Goal: Task Accomplishment & Management: Complete application form

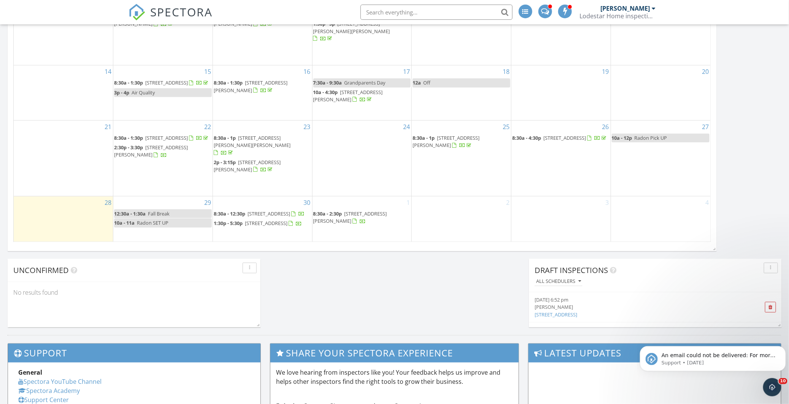
click at [428, 196] on div "2" at bounding box center [461, 218] width 99 height 45
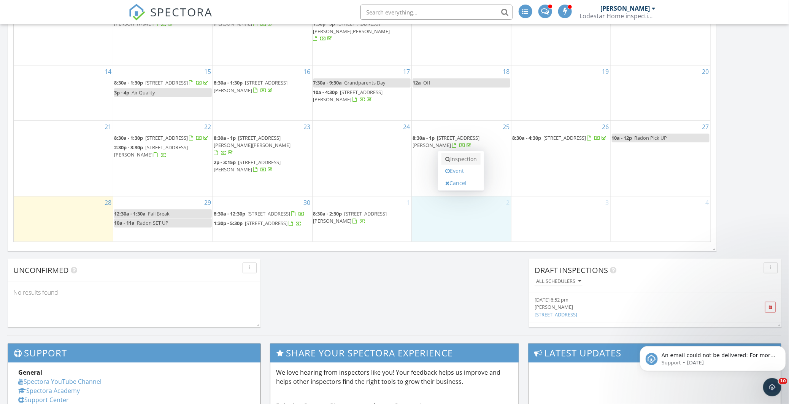
click at [453, 157] on link "Inspection" at bounding box center [461, 159] width 39 height 12
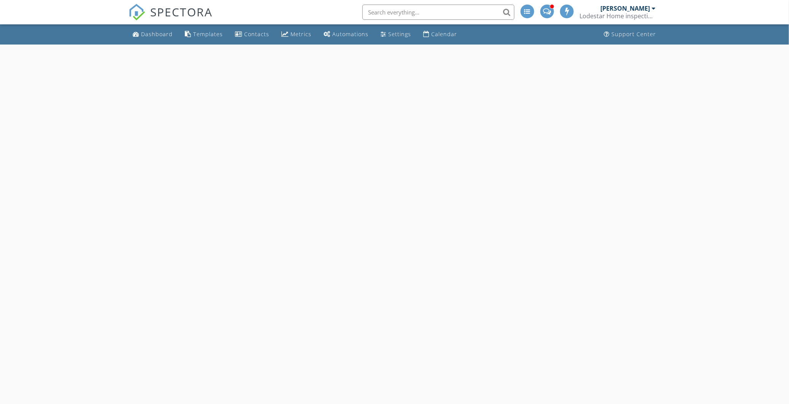
select select "9"
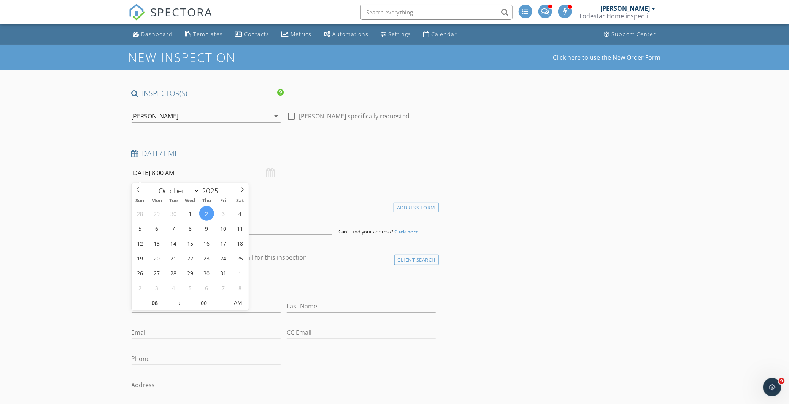
click at [183, 173] on input "[DATE] 8:00 AM" at bounding box center [206, 173] width 149 height 19
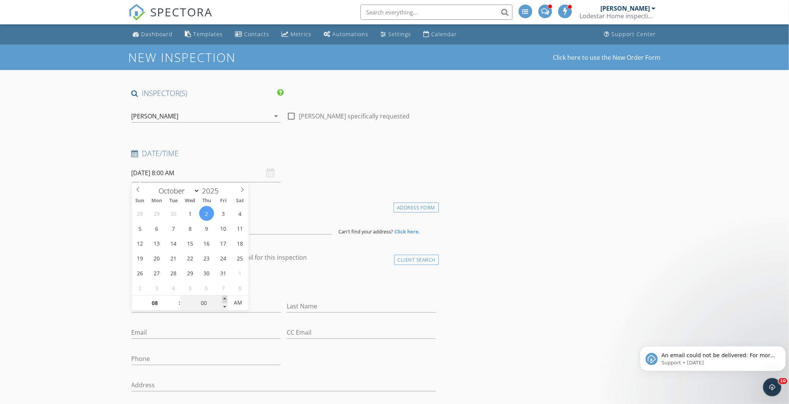
type input "05"
type input "[DATE] 8:05 AM"
click at [224, 297] on span at bounding box center [224, 299] width 5 height 8
type input "10"
type input "[DATE] 8:10 AM"
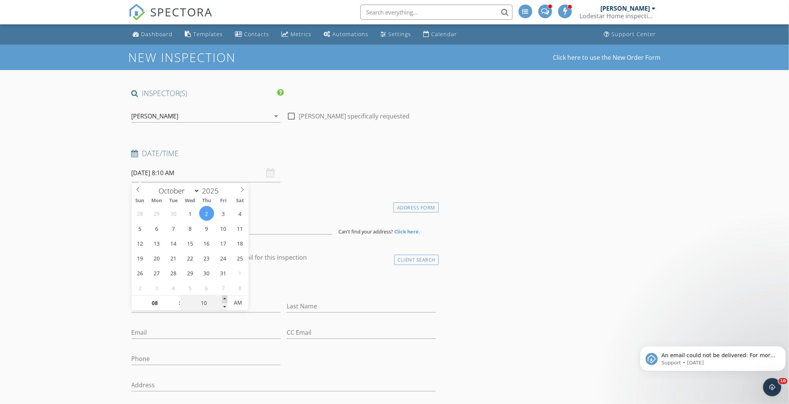
click at [224, 297] on span at bounding box center [224, 299] width 5 height 8
type input "15"
type input "[DATE] 8:15 AM"
click at [224, 297] on span at bounding box center [224, 299] width 5 height 8
type input "20"
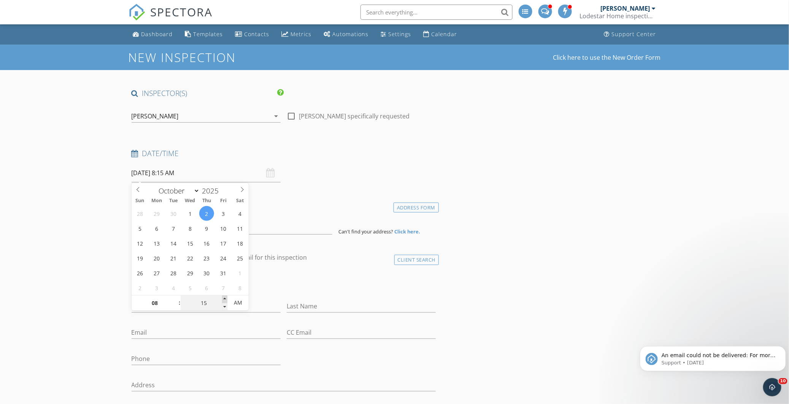
type input "[DATE] 8:20 AM"
click at [224, 297] on span at bounding box center [224, 299] width 5 height 8
type input "25"
type input "[DATE] 8:25 AM"
click at [224, 297] on span at bounding box center [224, 299] width 5 height 8
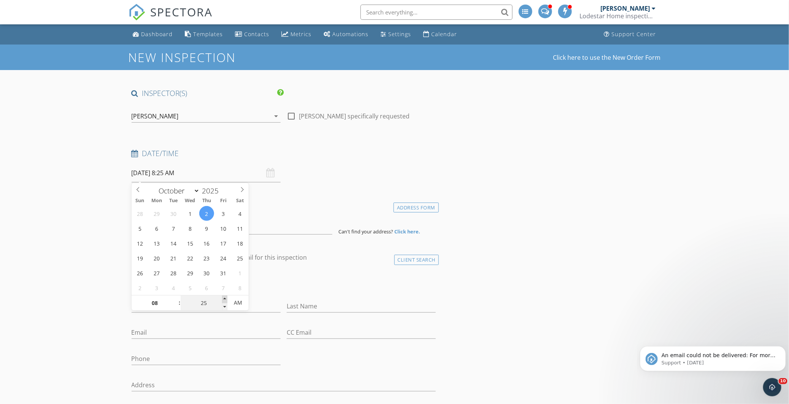
type input "30"
type input "[DATE] 8:30 AM"
click at [224, 297] on span at bounding box center [224, 299] width 5 height 8
click at [264, 282] on div "check_box_outline_blank Client is a Company/Organization" at bounding box center [284, 284] width 305 height 20
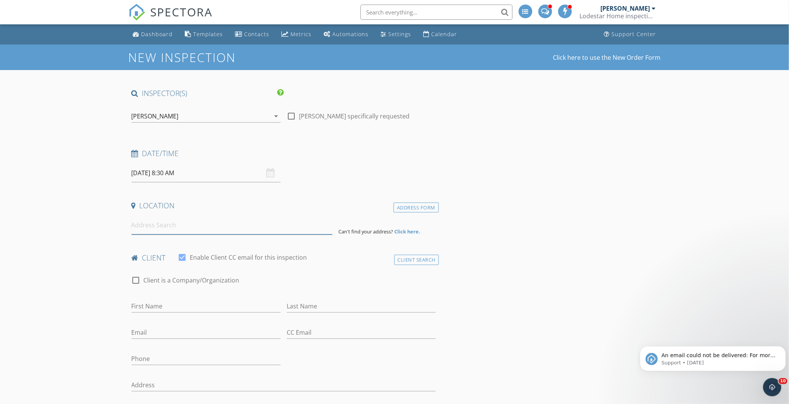
click at [155, 230] on input at bounding box center [232, 225] width 201 height 19
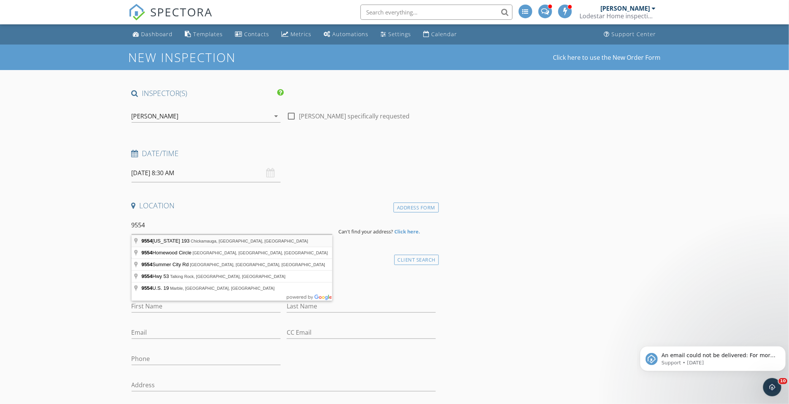
type input "[STREET_ADDRESS][US_STATE]"
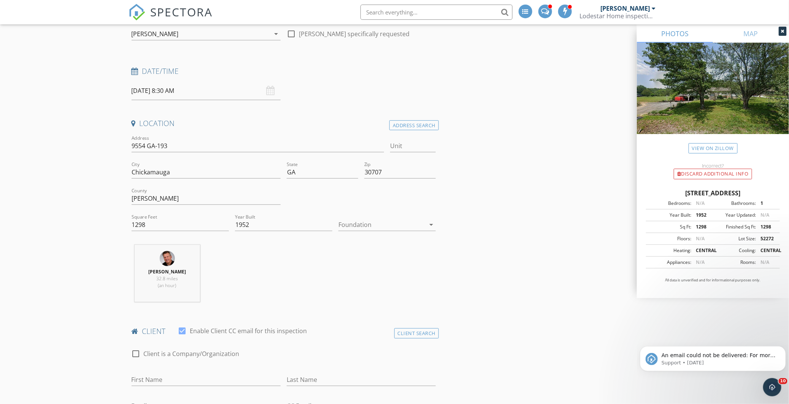
scroll to position [84, 0]
click at [155, 221] on input "1298" at bounding box center [180, 222] width 97 height 13
type input "1698"
click at [431, 223] on icon "arrow_drop_down" at bounding box center [431, 222] width 9 height 9
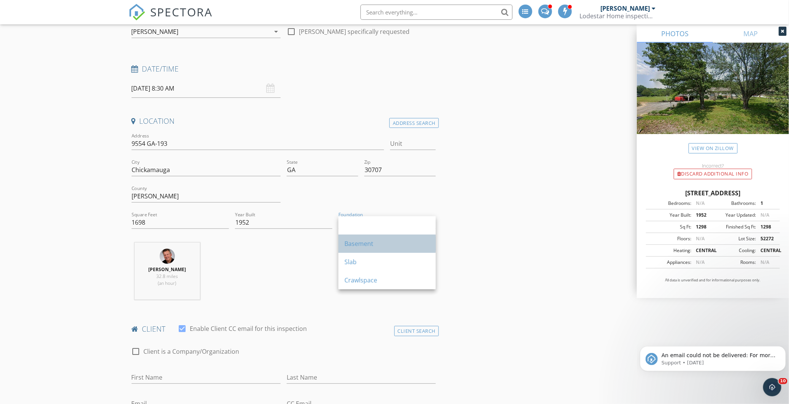
click at [386, 240] on div "Basement" at bounding box center [387, 243] width 85 height 9
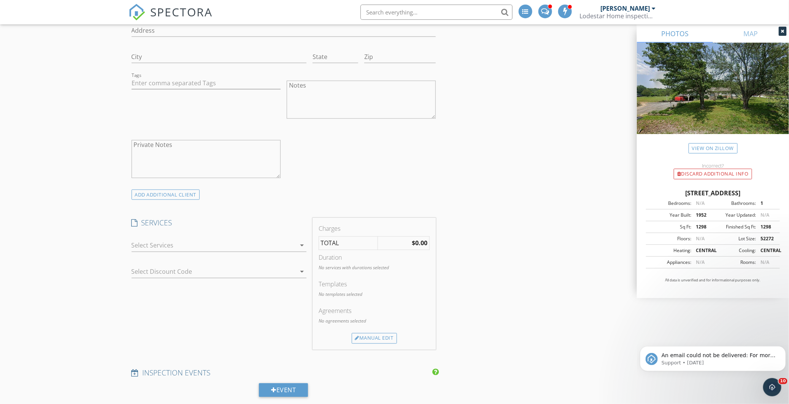
scroll to position [549, 0]
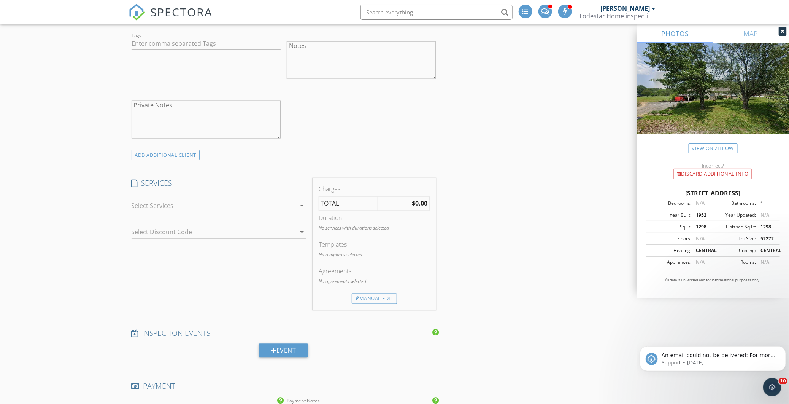
click at [301, 206] on icon "arrow_drop_down" at bounding box center [301, 205] width 9 height 9
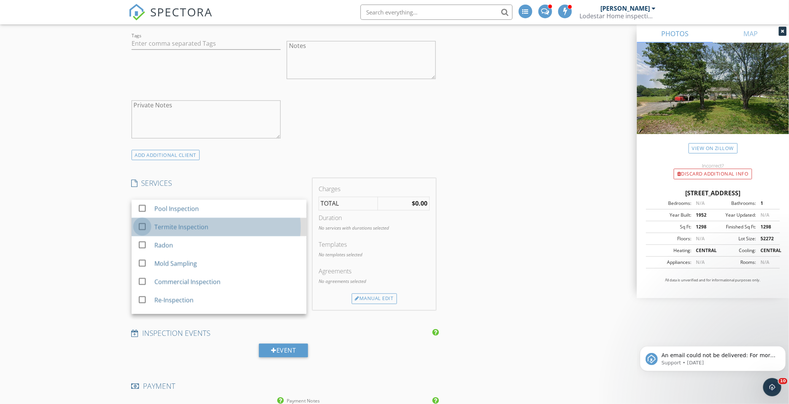
click at [138, 227] on div at bounding box center [142, 226] width 13 height 13
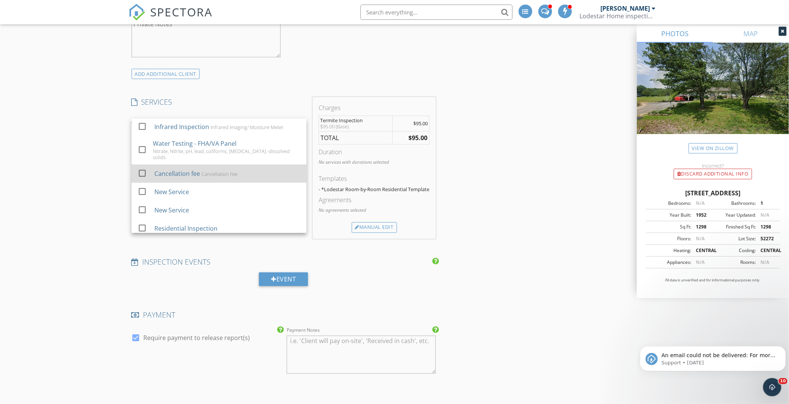
scroll to position [634, 0]
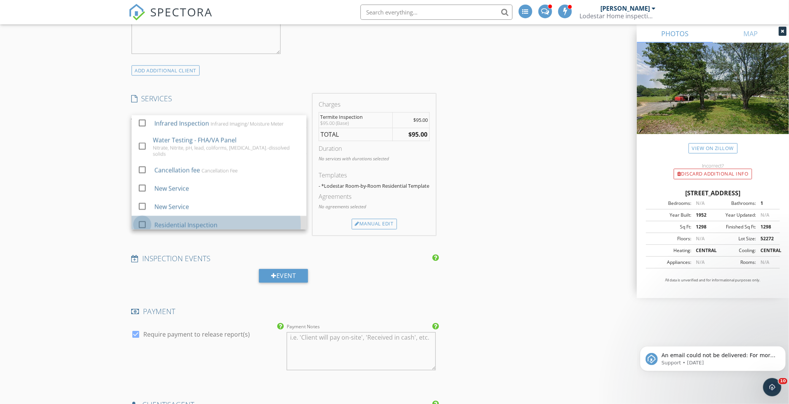
click at [143, 219] on div at bounding box center [142, 224] width 13 height 13
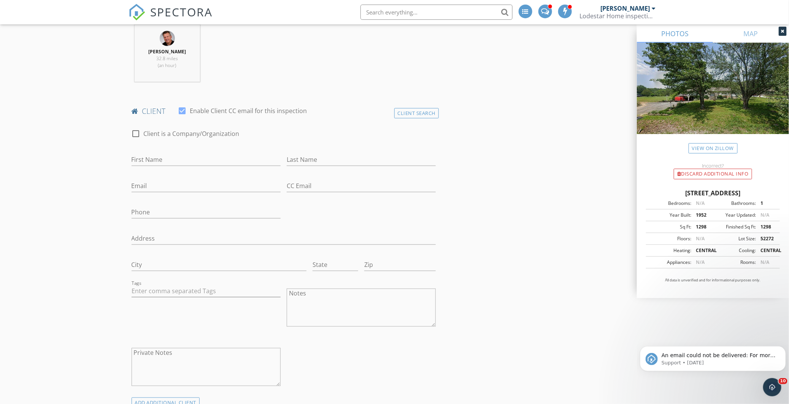
scroll to position [211, 0]
